Goal: Transaction & Acquisition: Purchase product/service

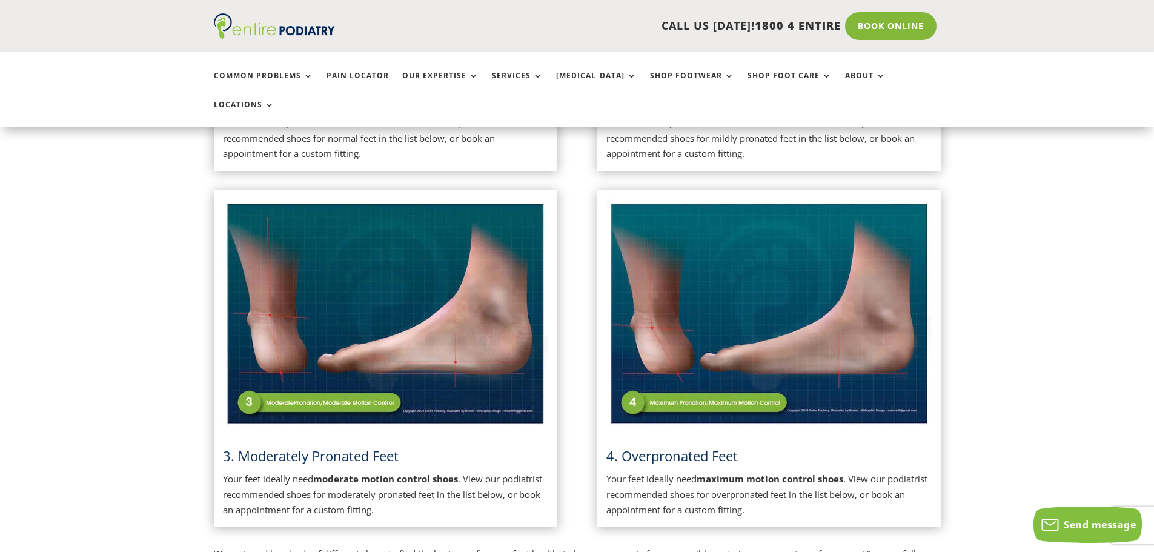
scroll to position [339, 0]
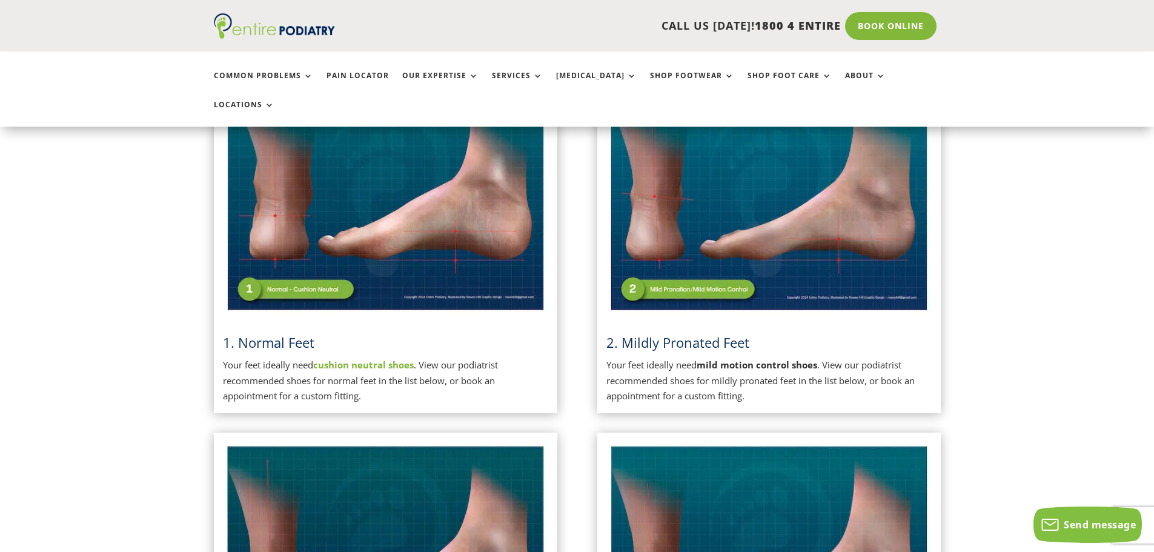
click at [450, 357] on p "Your feet ideally need cushion neutral shoes . View our podiatrist recommended …" at bounding box center [385, 380] width 325 height 47
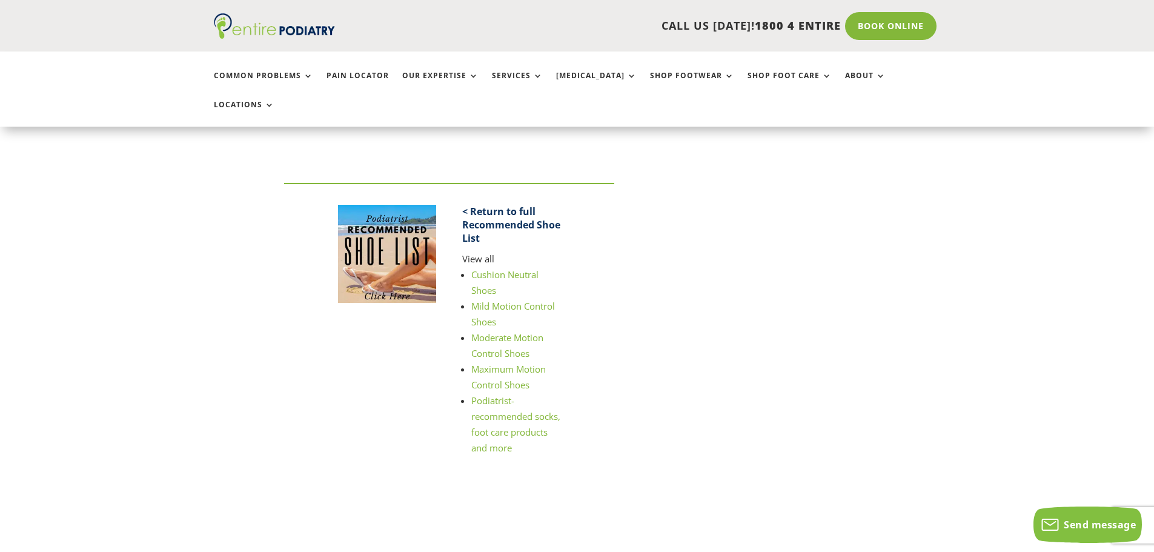
scroll to position [1648, 0]
click at [511, 393] on link "Podiatrist-recommended socks, foot care products and more" at bounding box center [515, 422] width 89 height 59
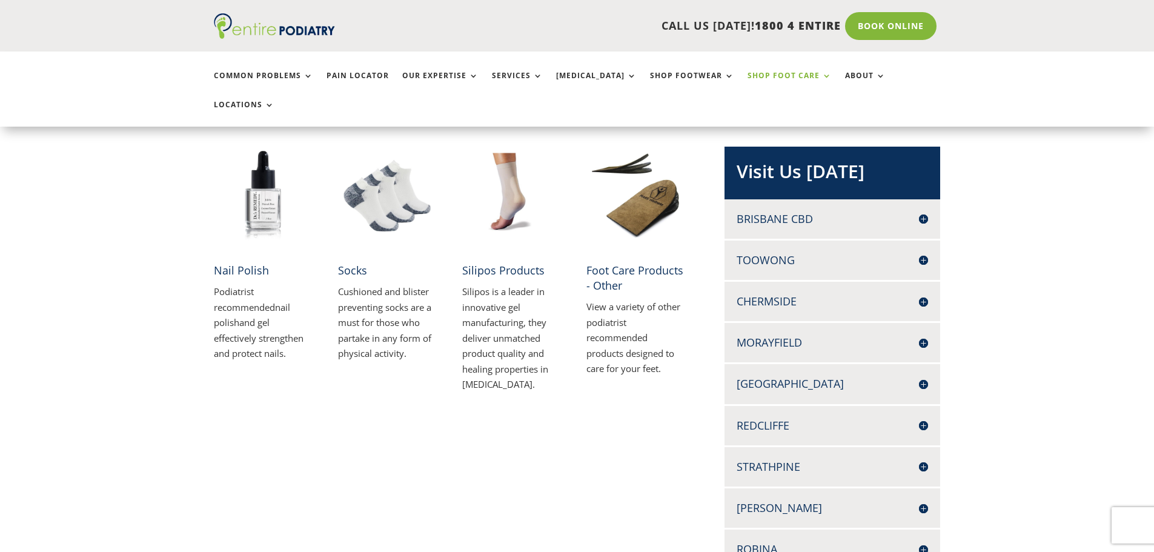
scroll to position [242, 0]
click at [360, 263] on link "Socks" at bounding box center [352, 270] width 29 height 15
